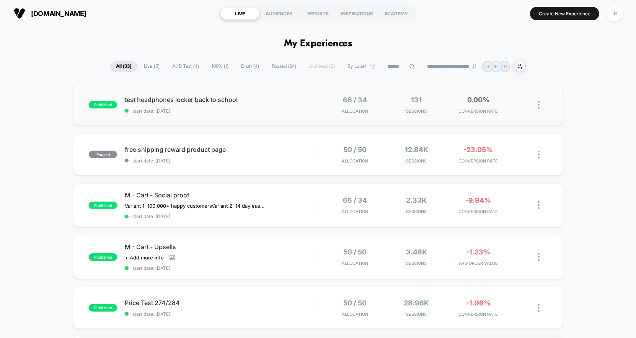
click at [306, 120] on div "published test headphones locker back to school start date: 8/10/2025 66 / 34 A…" at bounding box center [318, 104] width 490 height 42
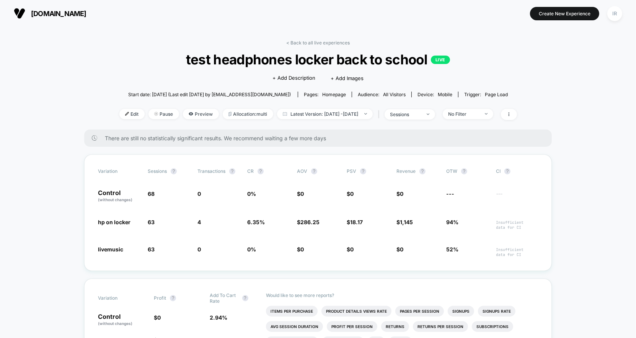
scroll to position [73, 0]
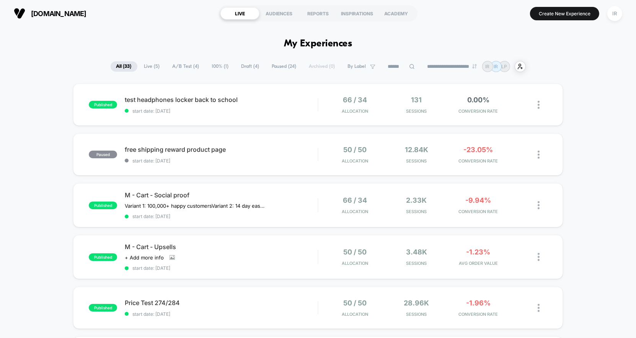
scroll to position [129, 0]
click at [542, 104] on div at bounding box center [543, 105] width 10 height 18
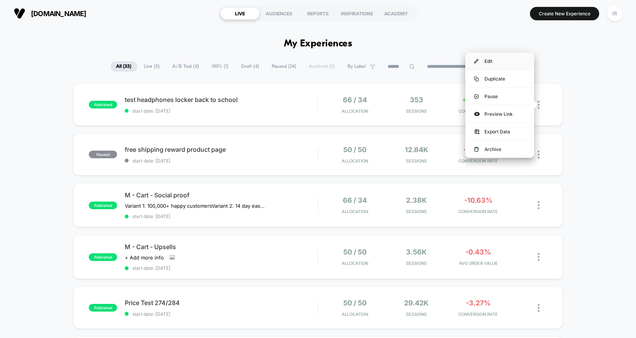
click at [513, 58] on div "Edit" at bounding box center [499, 60] width 69 height 17
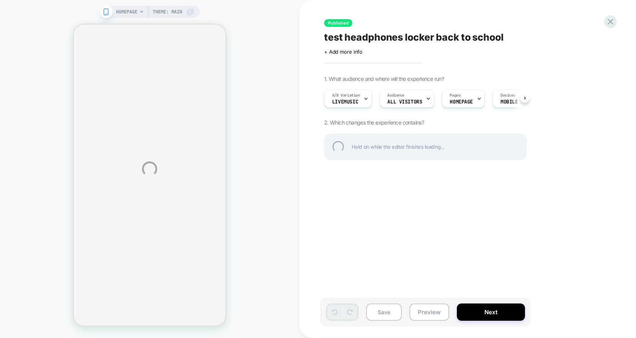
click at [373, 38] on div "test headphones locker back to school" at bounding box center [463, 36] width 279 height 11
click at [373, 38] on textarea "**********" at bounding box center [449, 37] width 251 height 12
click at [431, 35] on textarea "**********" at bounding box center [449, 37] width 251 height 12
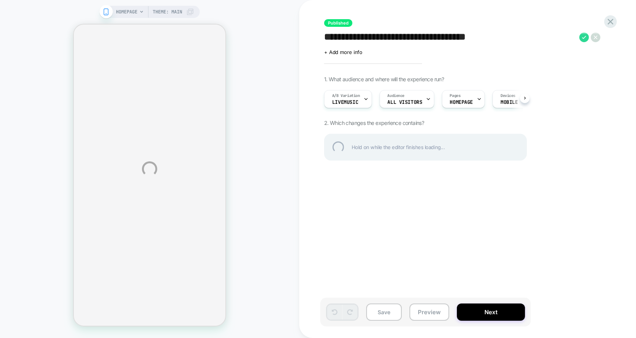
click at [431, 35] on textarea "**********" at bounding box center [449, 37] width 251 height 12
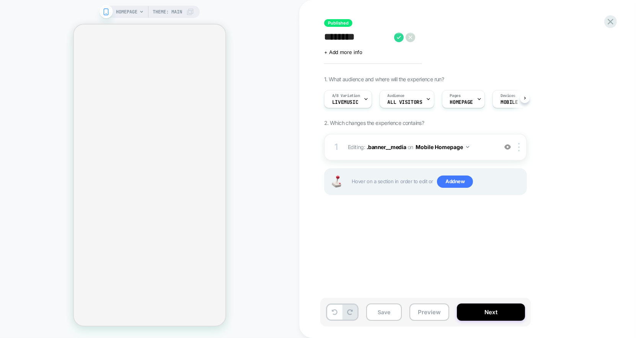
scroll to position [0, 0]
click at [325, 40] on textarea "**********" at bounding box center [364, 37] width 80 height 12
click at [418, 39] on textarea "**********" at bounding box center [380, 37] width 113 height 12
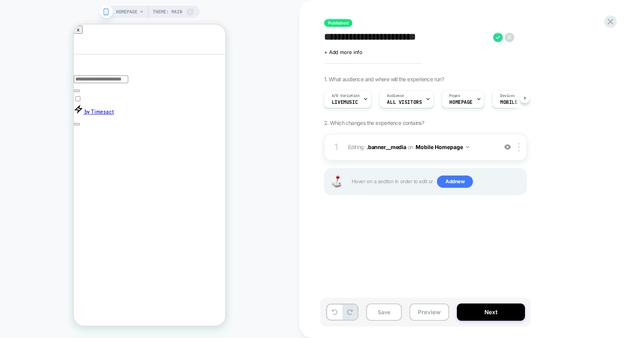
scroll to position [0, 0]
click at [504, 42] on textarea "**********" at bounding box center [446, 37] width 245 height 12
type textarea "**********"
click at [569, 36] on icon at bounding box center [571, 38] width 10 height 10
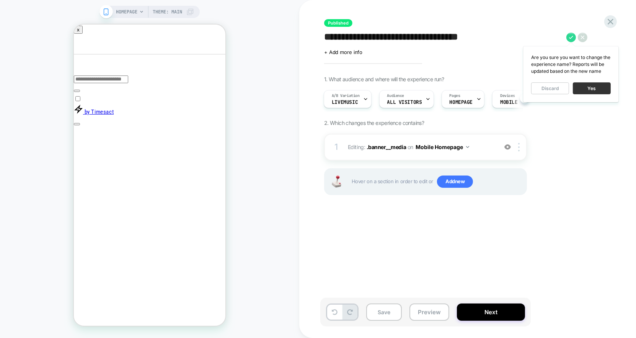
click at [587, 92] on button "Yes" at bounding box center [592, 88] width 38 height 12
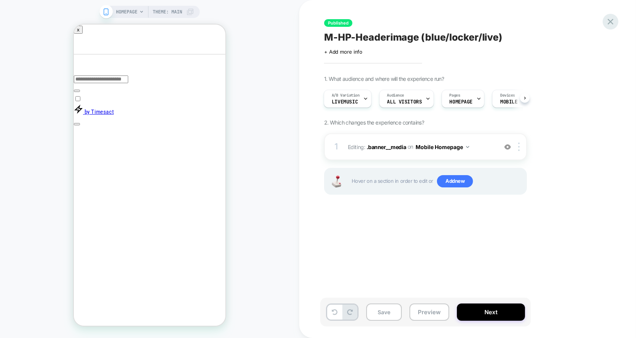
click at [607, 22] on icon at bounding box center [610, 21] width 10 height 10
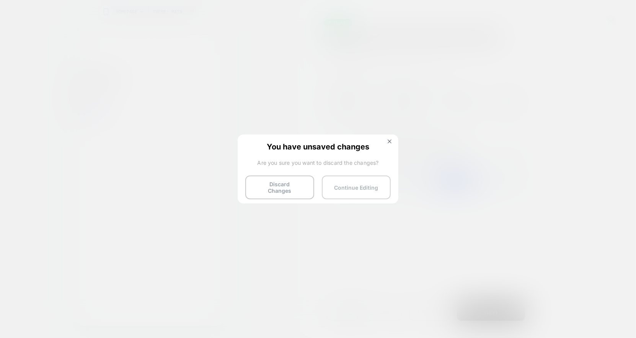
click at [370, 183] on button "Continue Editing" at bounding box center [356, 187] width 69 height 24
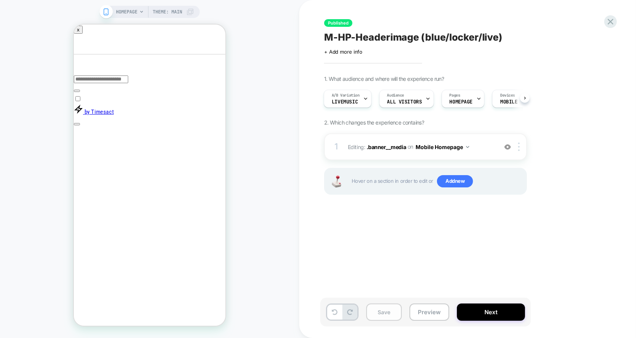
click at [387, 318] on button "Save" at bounding box center [384, 311] width 36 height 17
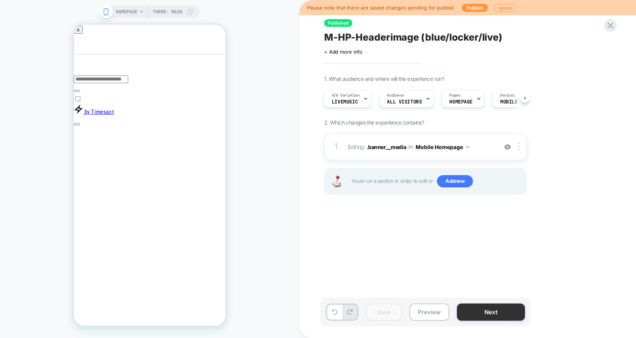
click at [481, 313] on button "Next" at bounding box center [491, 311] width 68 height 17
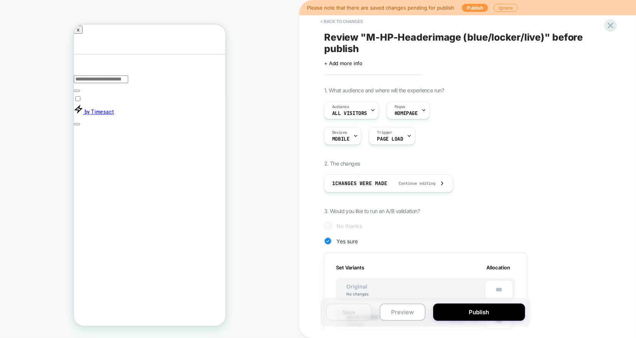
scroll to position [0, 1]
click at [481, 313] on button "Publish" at bounding box center [479, 311] width 92 height 17
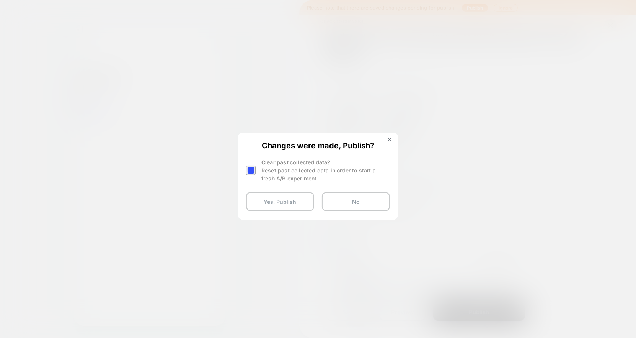
click at [310, 173] on div "Reset past collected data in order to start a fresh A/B experiment." at bounding box center [325, 174] width 129 height 16
click at [254, 171] on div at bounding box center [251, 170] width 10 height 10
click at [282, 199] on button "Yes, Publish" at bounding box center [280, 201] width 68 height 19
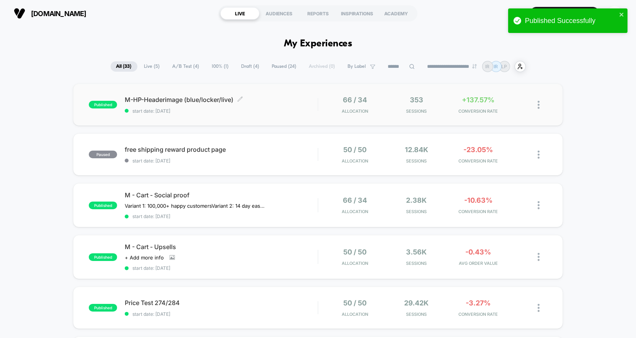
click at [245, 98] on span "M-HP-Headerimage (blue/locker/live) Click to edit experience details" at bounding box center [221, 100] width 193 height 8
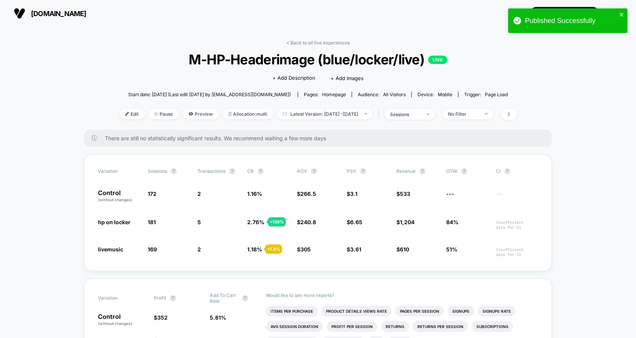
click at [625, 12] on div "Published Successfully" at bounding box center [567, 20] width 119 height 24
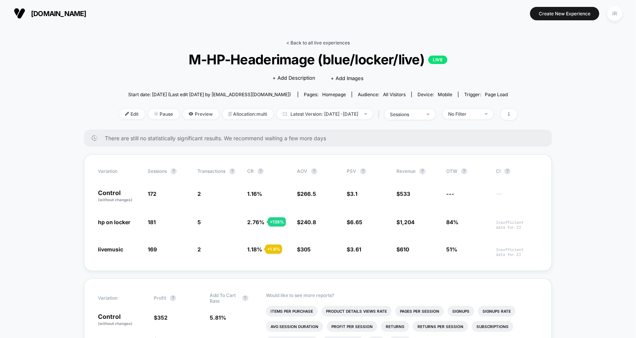
click at [304, 43] on link "< Back to all live experiences" at bounding box center [318, 43] width 64 height 6
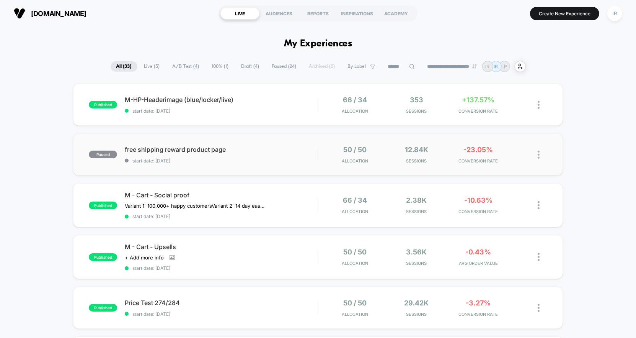
scroll to position [128, 0]
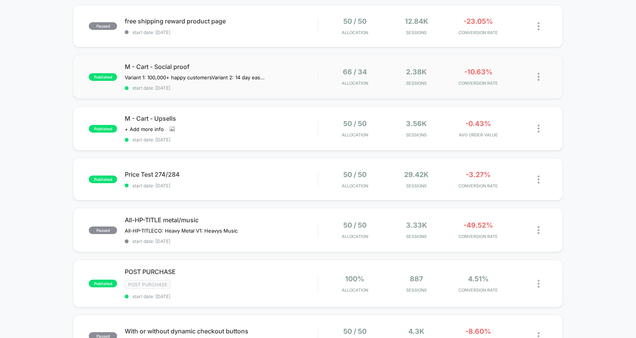
click at [340, 79] on div "66 / 34 Allocation" at bounding box center [355, 77] width 58 height 18
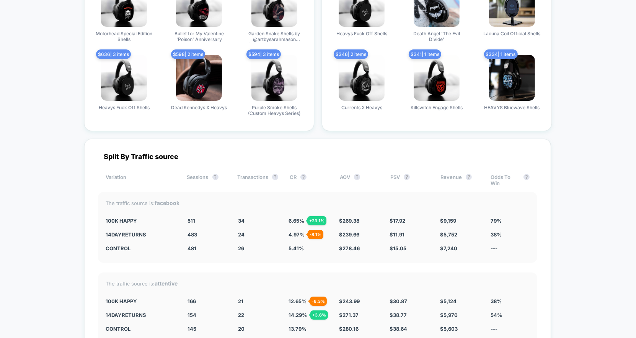
scroll to position [1720, 0]
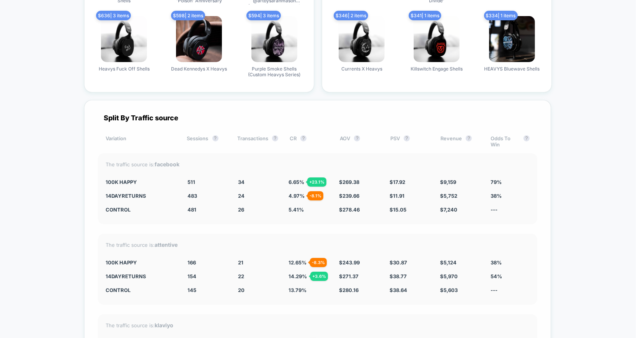
drag, startPoint x: 105, startPoint y: 176, endPoint x: 242, endPoint y: 215, distance: 142.6
click at [242, 215] on div "The traffic source is: facebook 100k Happy 511 + 6.2 % 34 + 23.1 % 6.65 % + 23.…" at bounding box center [317, 188] width 439 height 71
drag, startPoint x: 261, startPoint y: 208, endPoint x: 106, endPoint y: 182, distance: 157.1
click at [106, 182] on div "The traffic source is: facebook 100k Happy 511 + 6.2 % 34 + 23.1 % 6.65 % + 23.…" at bounding box center [317, 188] width 439 height 71
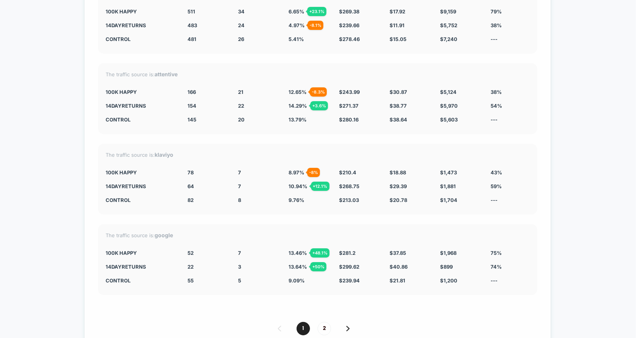
scroll to position [1970, 0]
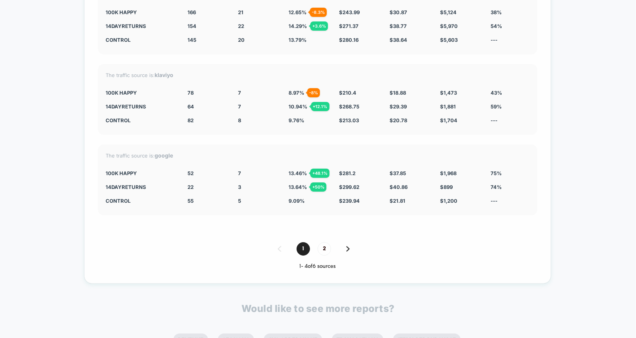
click at [329, 242] on div "1 2" at bounding box center [317, 248] width 439 height 13
click at [325, 245] on span "2" at bounding box center [324, 248] width 13 height 13
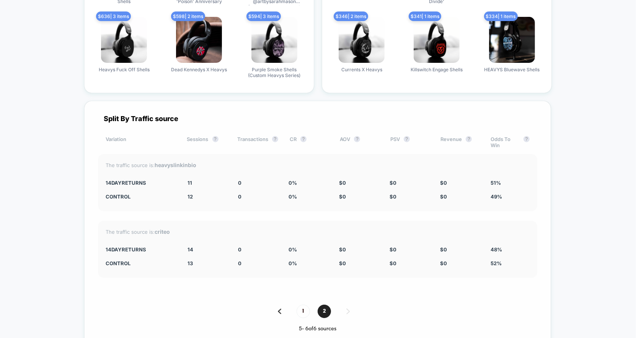
scroll to position [1749, 0]
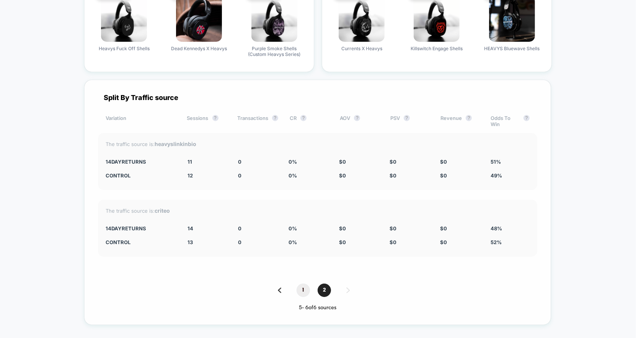
click at [302, 283] on span "1" at bounding box center [303, 289] width 13 height 13
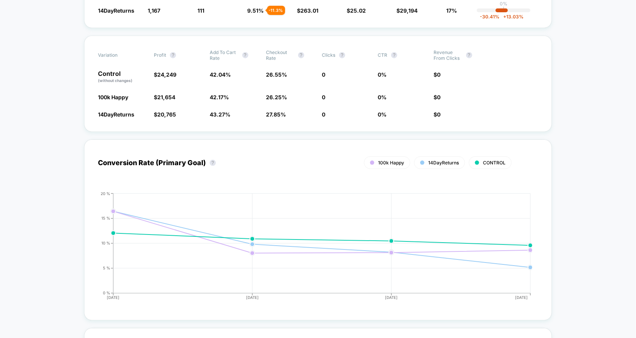
scroll to position [151, 0]
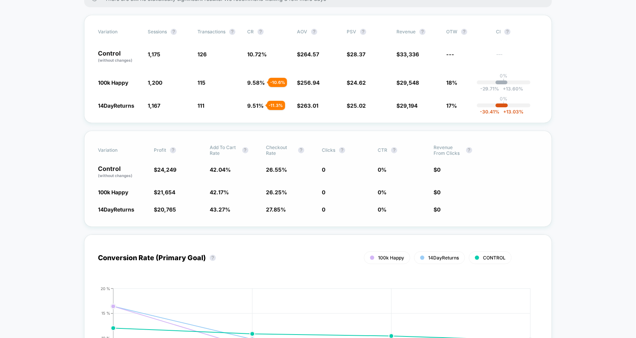
drag, startPoint x: 264, startPoint y: 145, endPoint x: 282, endPoint y: 222, distance: 78.8
click at [282, 222] on div "Variation Profit ? Add To Cart Rate ? Checkout Rate ? Clicks ? CTR ? Revenue Fr…" at bounding box center [318, 178] width 468 height 96
drag, startPoint x: 282, startPoint y: 155, endPoint x: 286, endPoint y: 222, distance: 67.5
click at [286, 222] on div "Variation Profit ? Add To Cart Rate ? Checkout Rate ? Clicks ? CTR ? Revenue Fr…" at bounding box center [318, 178] width 468 height 96
click at [280, 212] on div "Variation Profit ? Add To Cart Rate ? Checkout Rate ? Clicks ? CTR ? Revenue Fr…" at bounding box center [318, 178] width 468 height 96
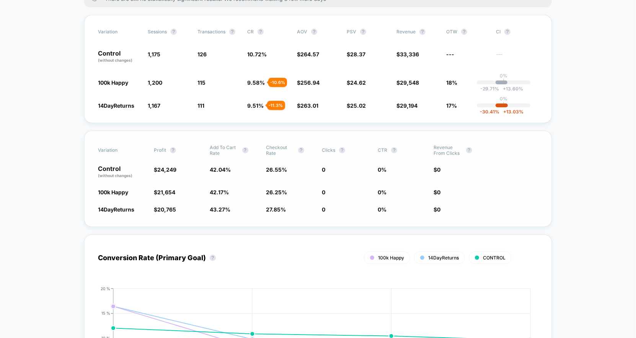
click at [280, 212] on div "Variation Profit ? Add To Cart Rate ? Checkout Rate ? Clicks ? CTR ? Revenue Fr…" at bounding box center [318, 178] width 468 height 96
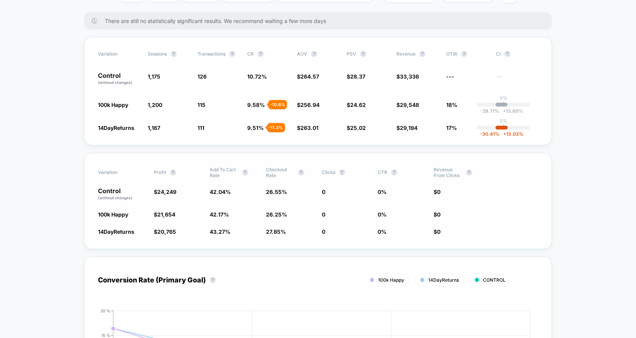
scroll to position [132, 0]
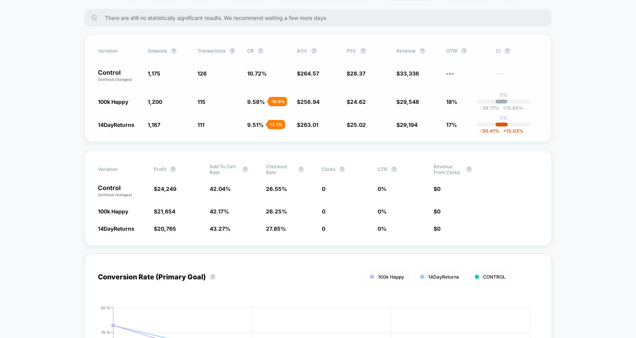
drag, startPoint x: 247, startPoint y: 71, endPoint x: 271, endPoint y: 138, distance: 71.0
click at [271, 138] on div "Variation Sessions ? Transactions ? CR ? AOV ? PSV ? Revenue ? OTW ? CI ? Contr…" at bounding box center [318, 88] width 468 height 108
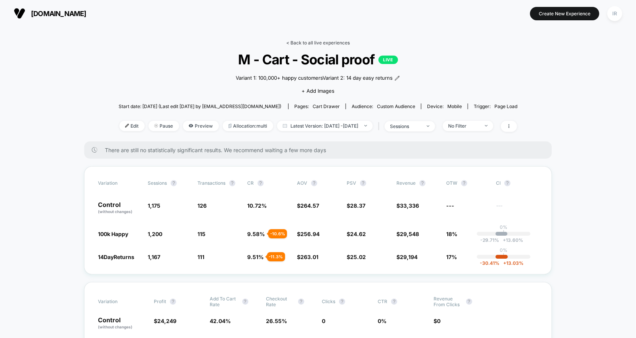
click at [314, 45] on link "< Back to all live experiences" at bounding box center [318, 43] width 64 height 6
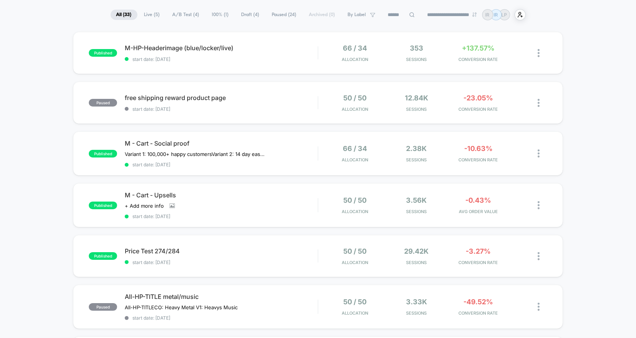
scroll to position [52, 0]
click at [312, 154] on div "M - Cart - Social proof Variant 1: 100,000+ happy customers Variant 2: 14 day e…" at bounding box center [221, 153] width 193 height 28
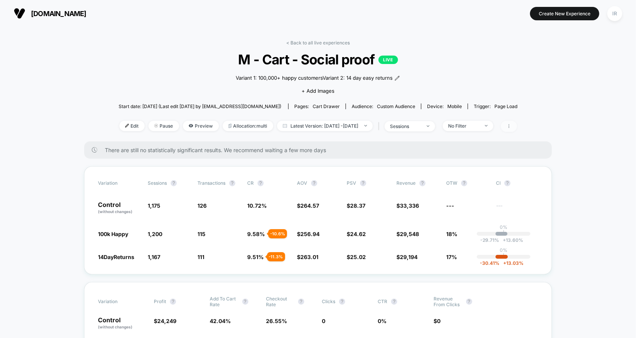
click at [517, 123] on span at bounding box center [509, 126] width 16 height 11
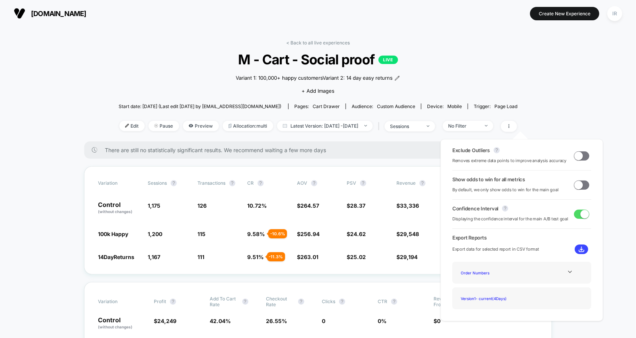
click at [582, 134] on div "Exclude Outliers ? Removes extreme data points to improve analysis accuracy Sho…" at bounding box center [522, 229] width 178 height 197
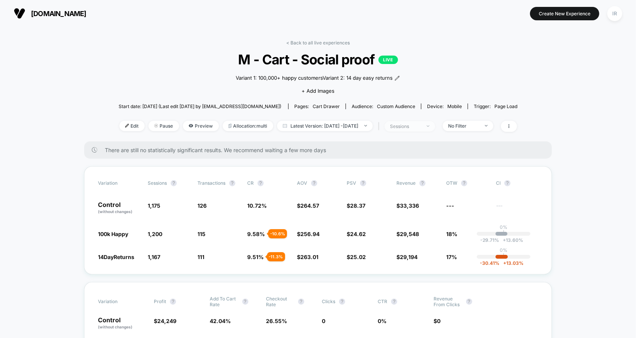
click at [435, 122] on span "sessions" at bounding box center [410, 126] width 51 height 10
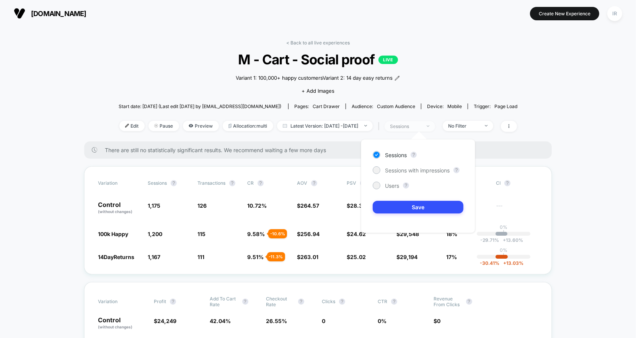
click at [435, 122] on span "sessions" at bounding box center [410, 126] width 51 height 10
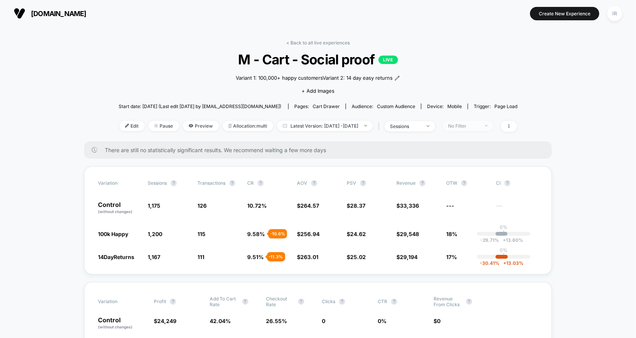
click at [479, 123] on div "No Filter" at bounding box center [464, 126] width 31 height 6
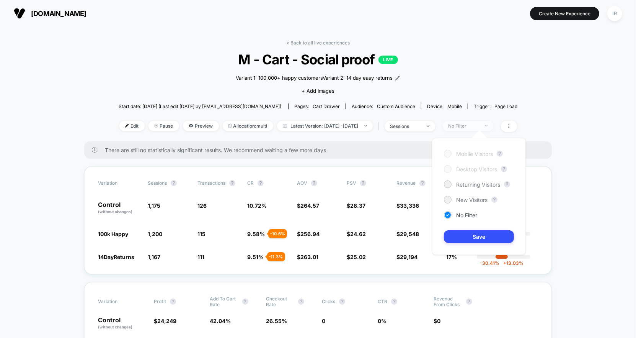
click at [479, 123] on div "No Filter" at bounding box center [464, 126] width 31 height 6
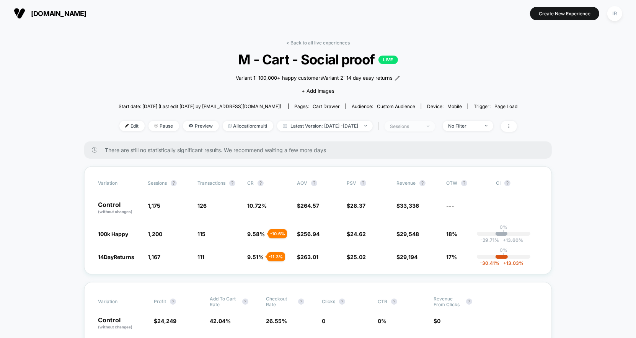
click at [421, 124] on div "sessions" at bounding box center [405, 126] width 31 height 6
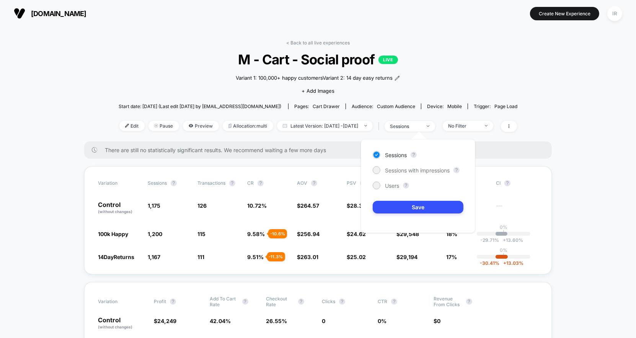
click at [370, 116] on div "< Back to all live experiences M - Cart - Social proof LIVE Variant 1: 100,000+…" at bounding box center [318, 90] width 399 height 101
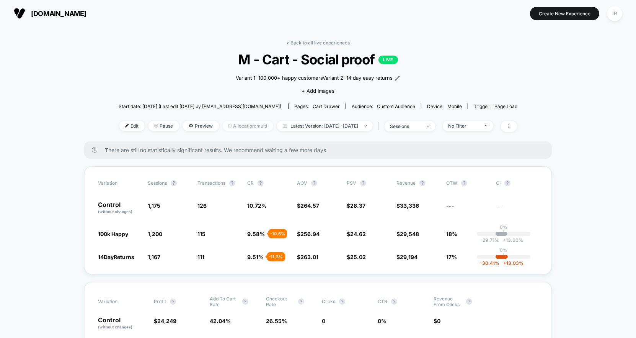
click at [254, 130] on span "Allocation: multi" at bounding box center [248, 126] width 51 height 10
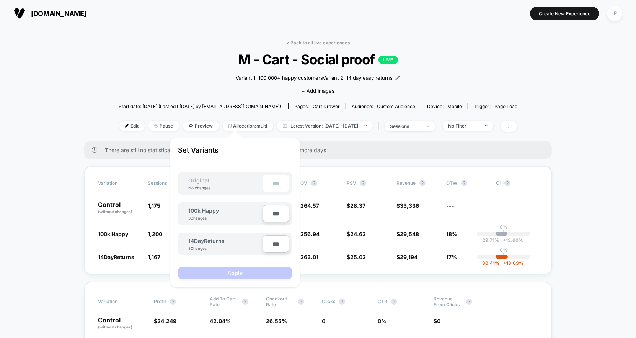
click at [237, 99] on div "Variant 1: 100,000+ happy customers Variant 2: 14 day easy returns Click to edi…" at bounding box center [318, 83] width 239 height 32
